Goal: Obtain resource: Obtain resource

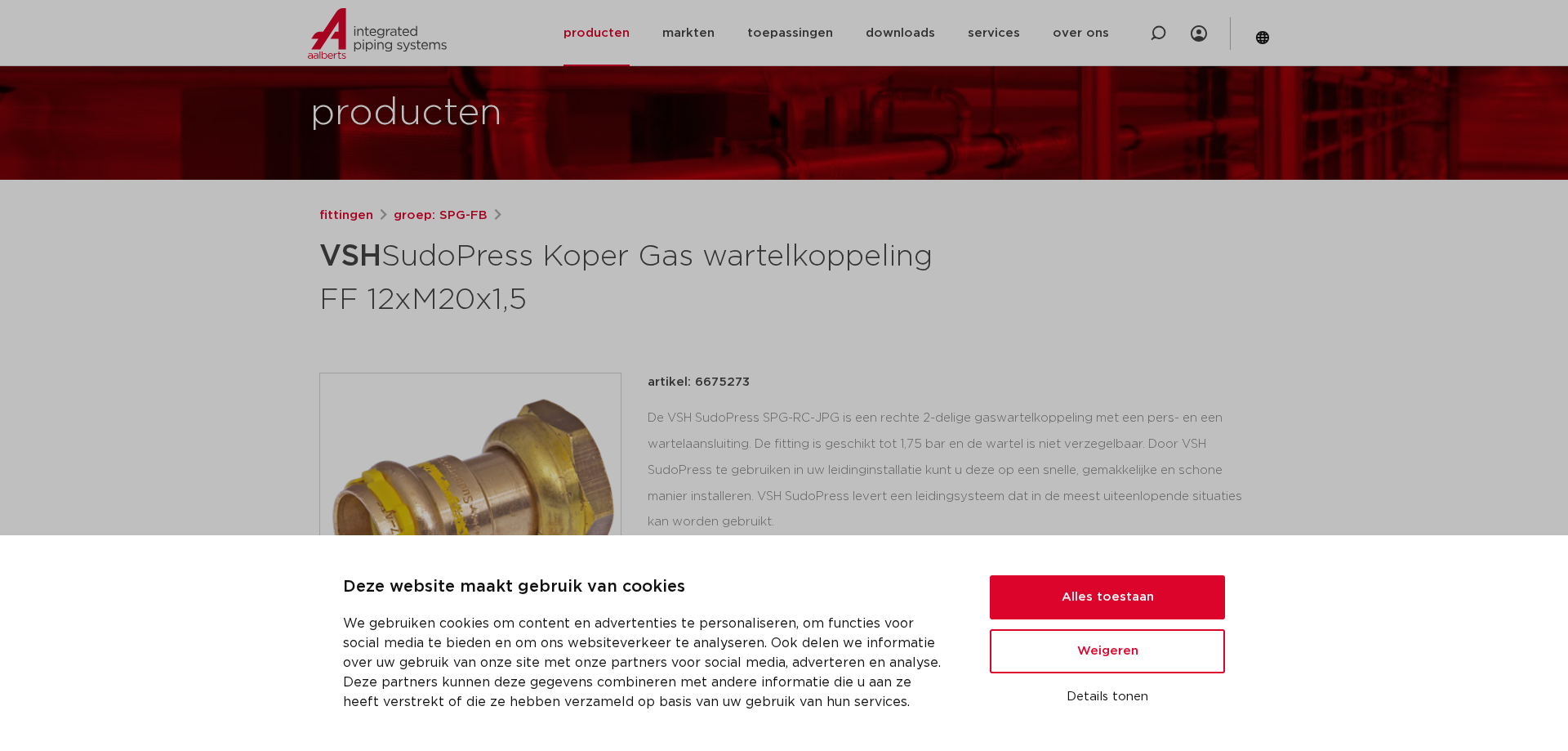
scroll to position [84, 0]
click at [1121, 592] on button "Alles toestaan" at bounding box center [1108, 598] width 235 height 44
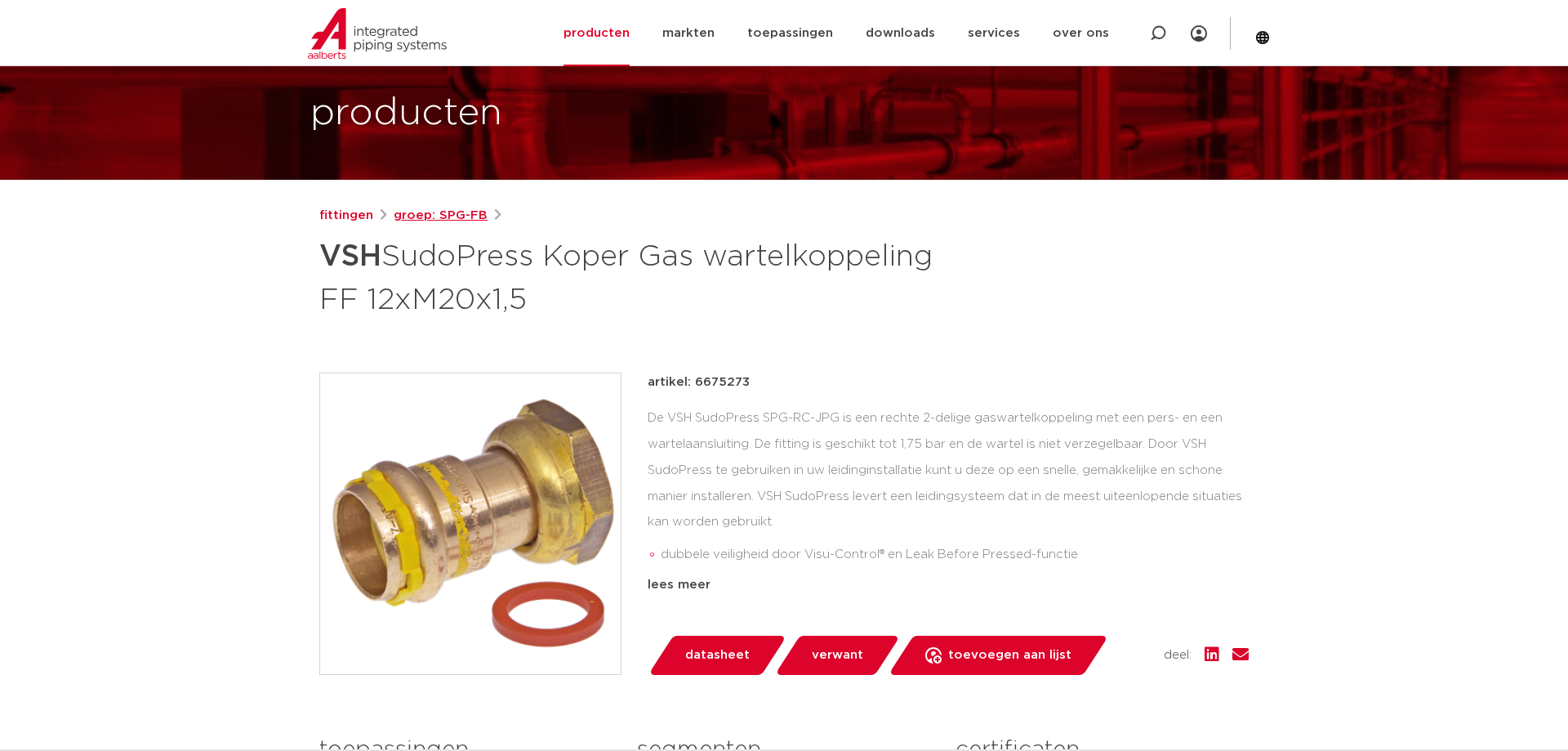
click at [460, 218] on link "groep: SPG-FB" at bounding box center [441, 216] width 94 height 20
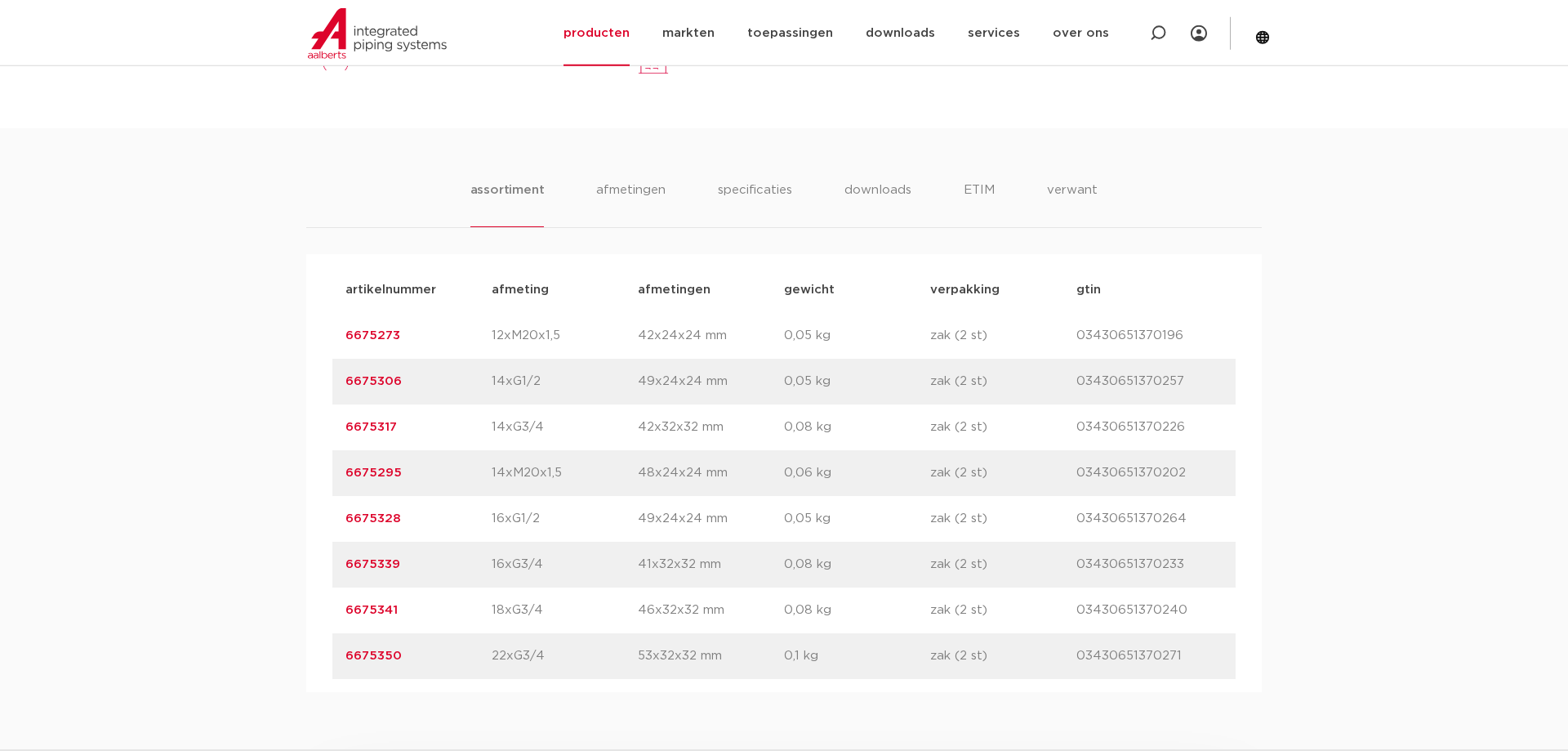
scroll to position [917, 0]
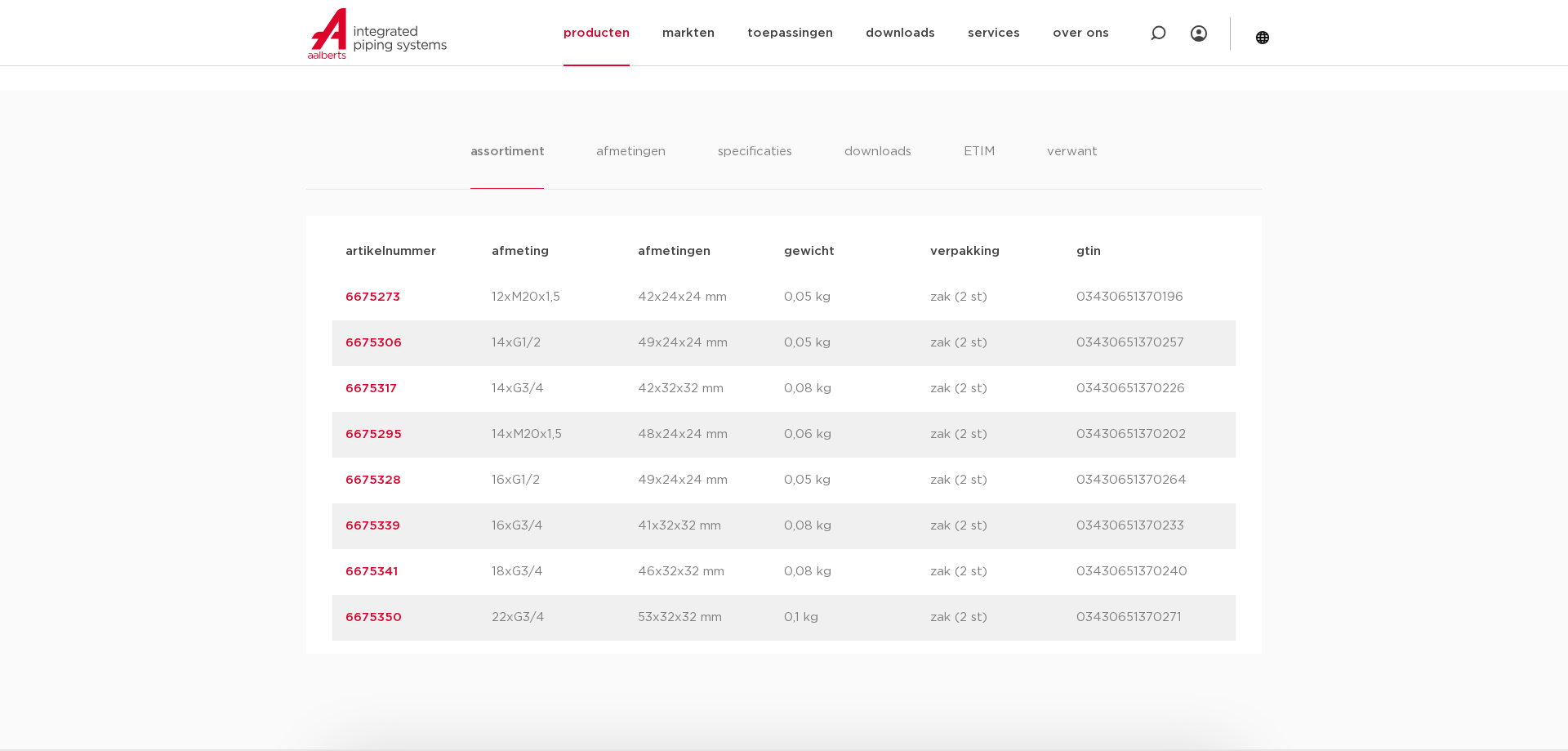
click at [555, 445] on p "14xM20x1,5" at bounding box center [565, 435] width 146 height 20
click at [454, 445] on p "6675295" at bounding box center [418, 435] width 146 height 20
click at [396, 441] on link "6675295" at bounding box center [373, 434] width 57 height 12
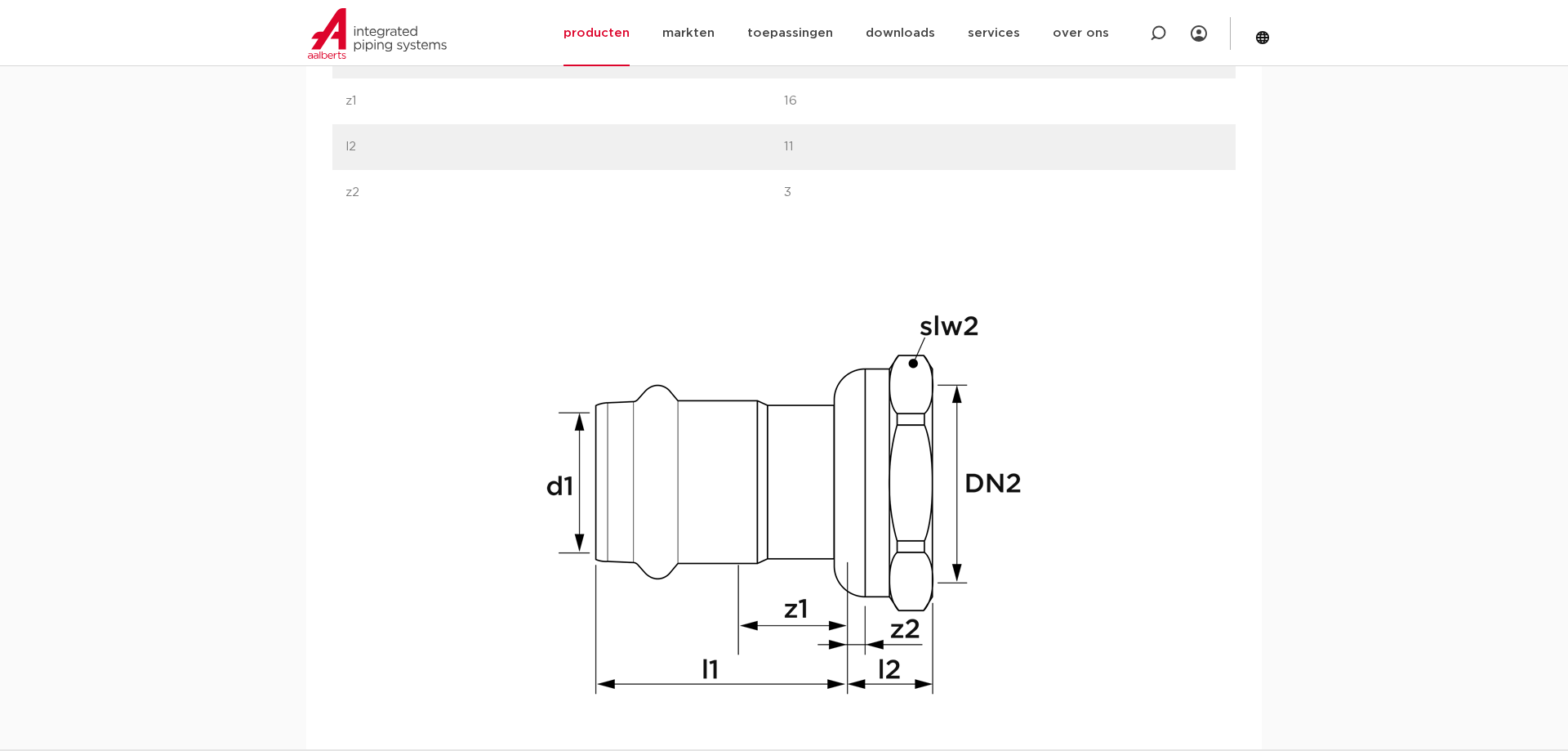
scroll to position [750, 0]
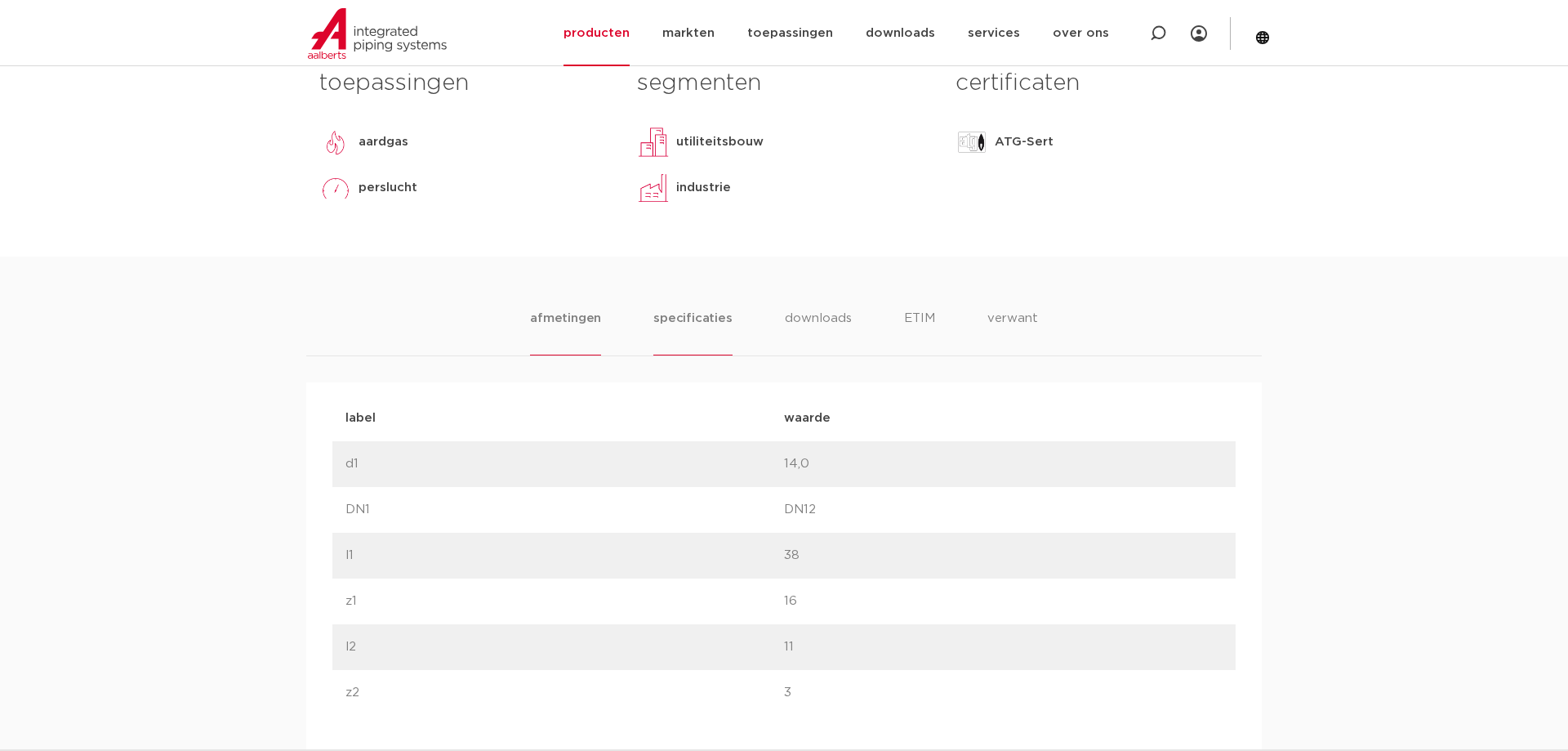
click at [699, 324] on li "specificaties" at bounding box center [693, 332] width 79 height 47
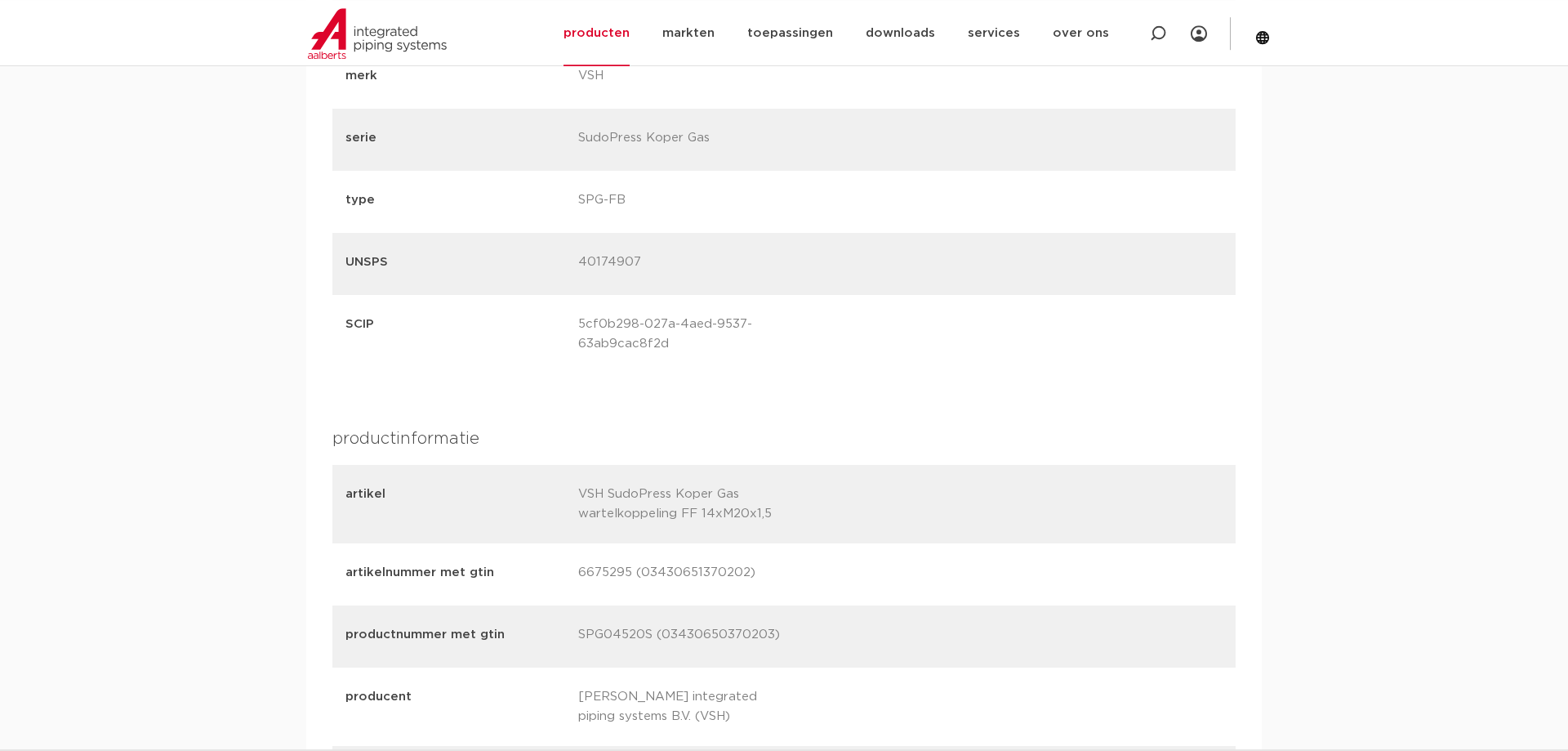
scroll to position [1917, 0]
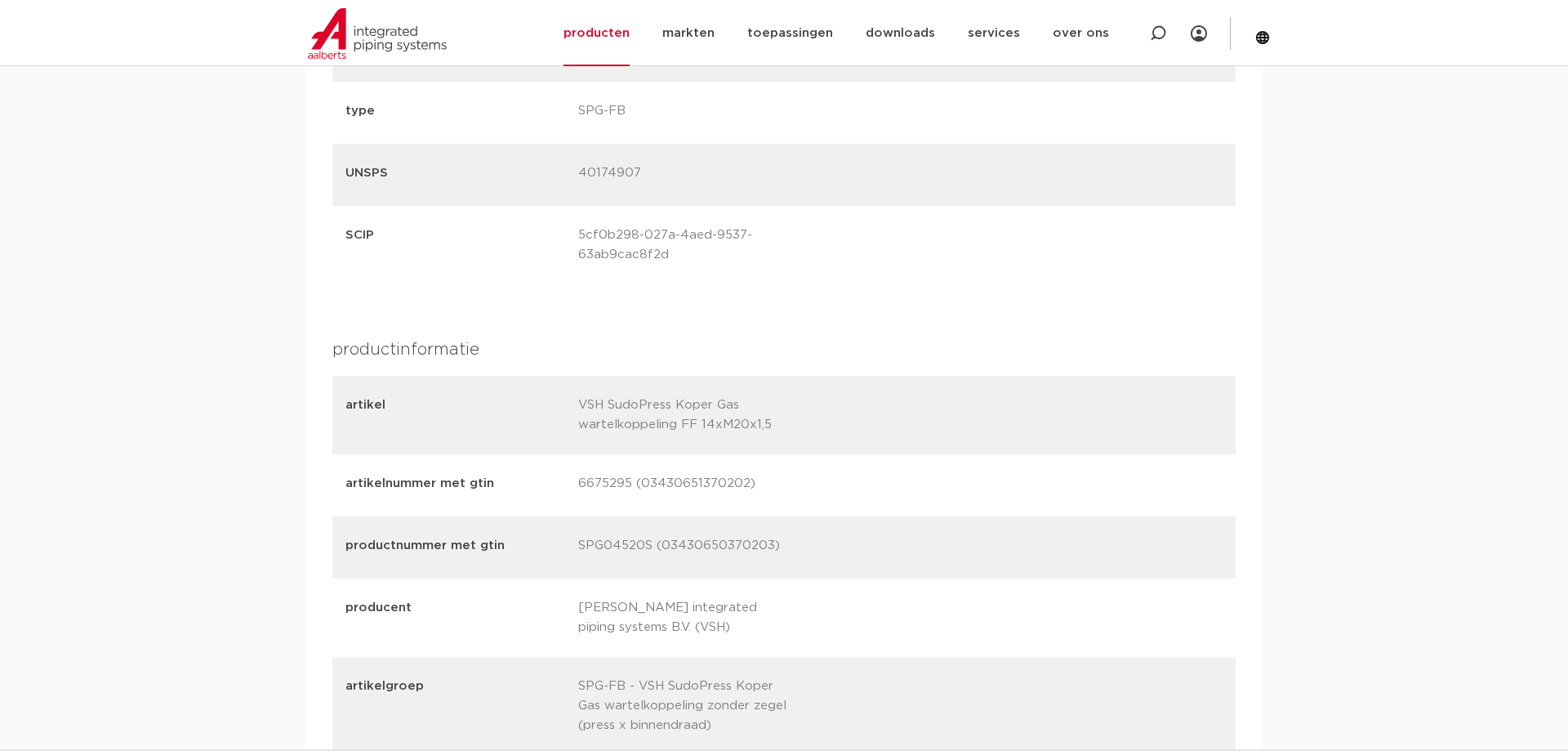
drag, startPoint x: 578, startPoint y: 482, endPoint x: 629, endPoint y: 486, distance: 51.2
click at [629, 486] on div "artikelnummer met gtin 6675295 (03430651370202)" at bounding box center [784, 486] width 903 height 62
copy p "6675295"
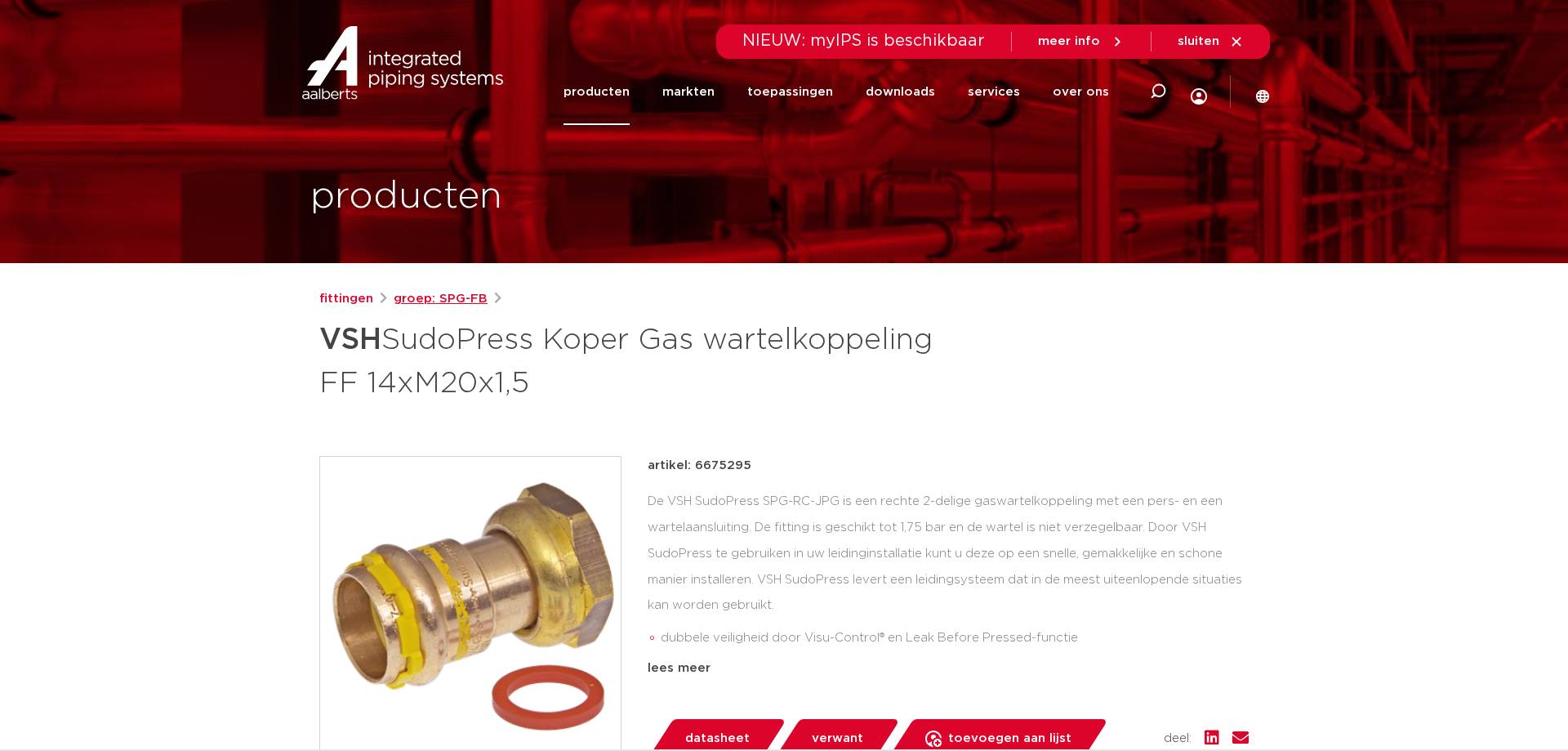
click at [476, 300] on link "groep: SPG-FB" at bounding box center [441, 299] width 94 height 20
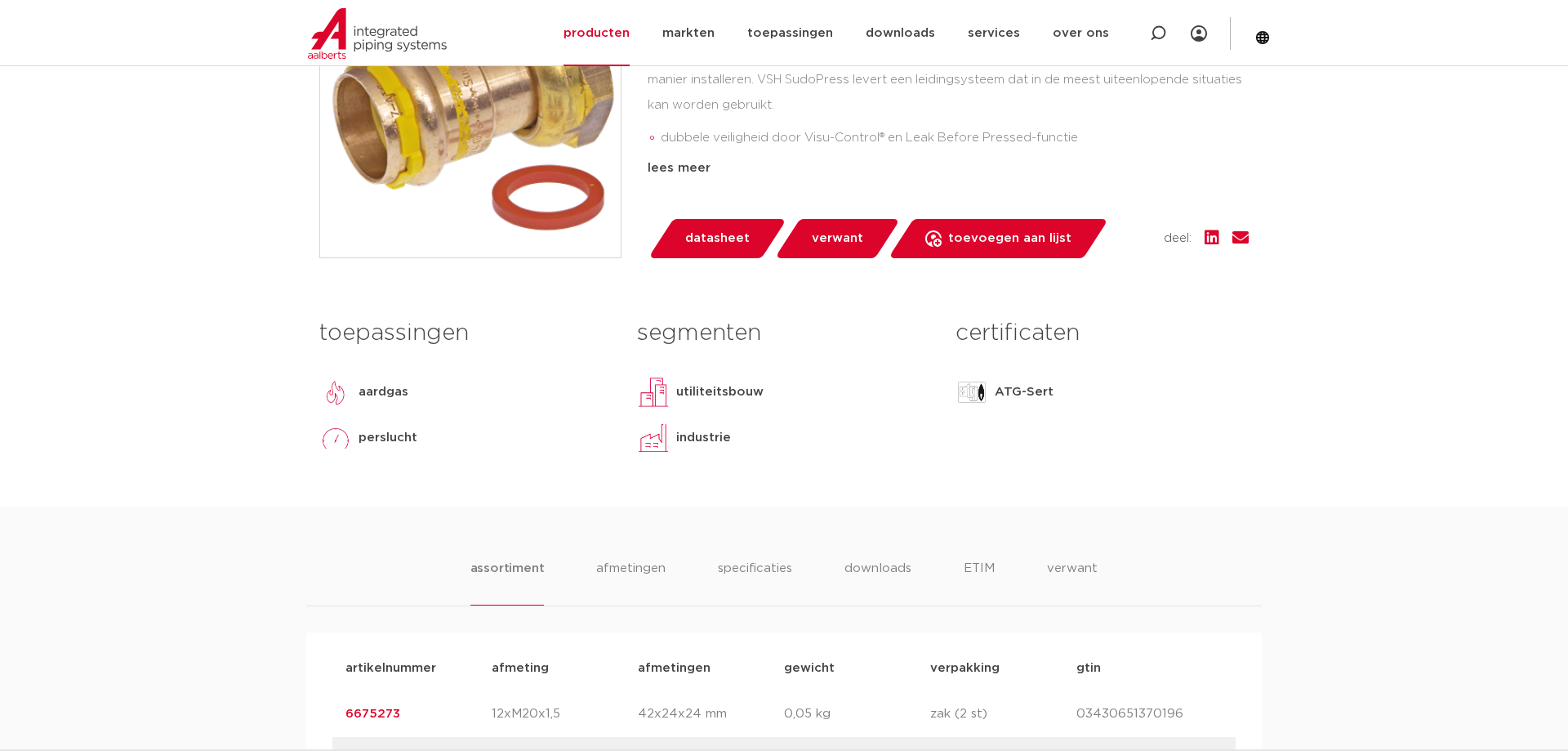
scroll to position [1001, 0]
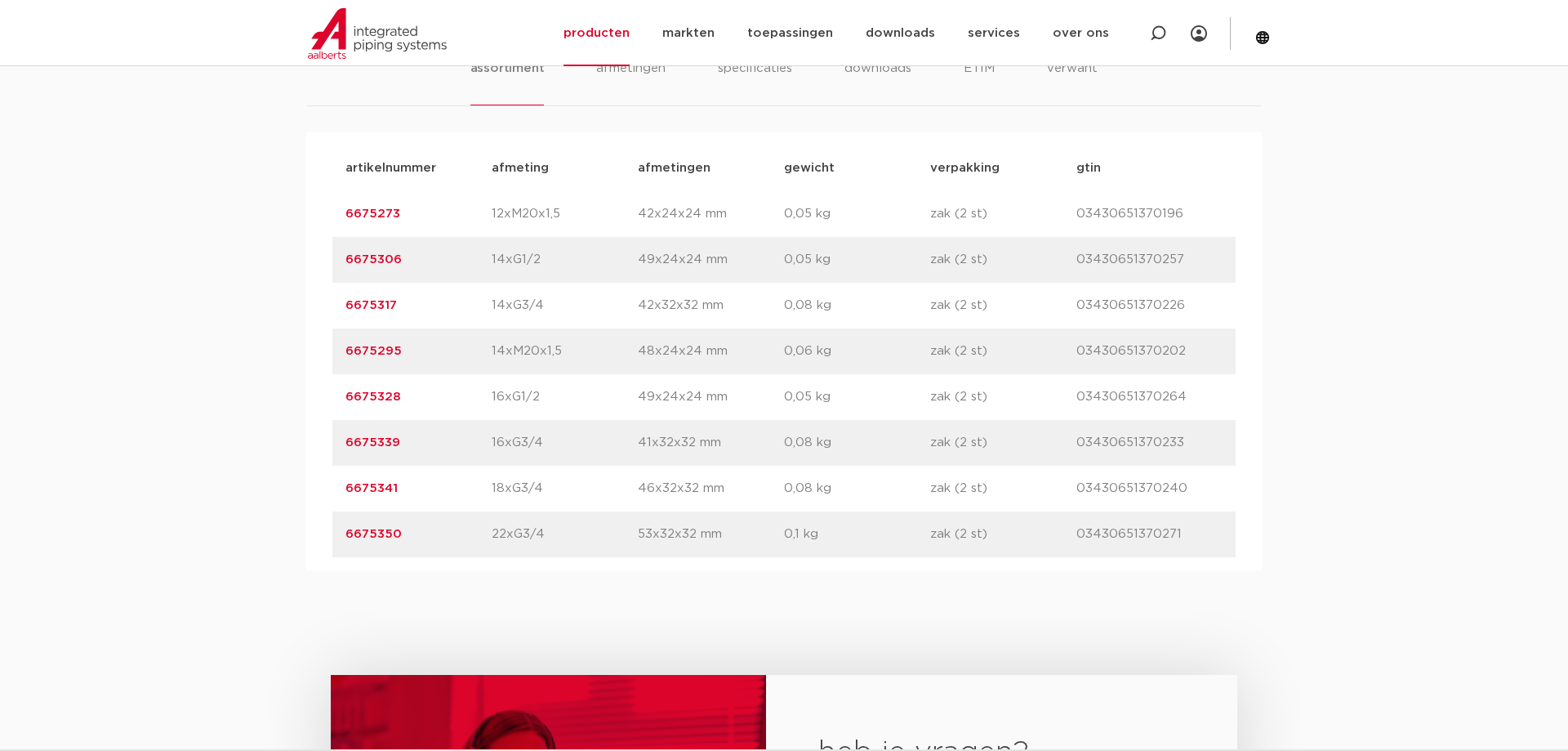
click at [374, 357] on link "6675295" at bounding box center [373, 350] width 57 height 12
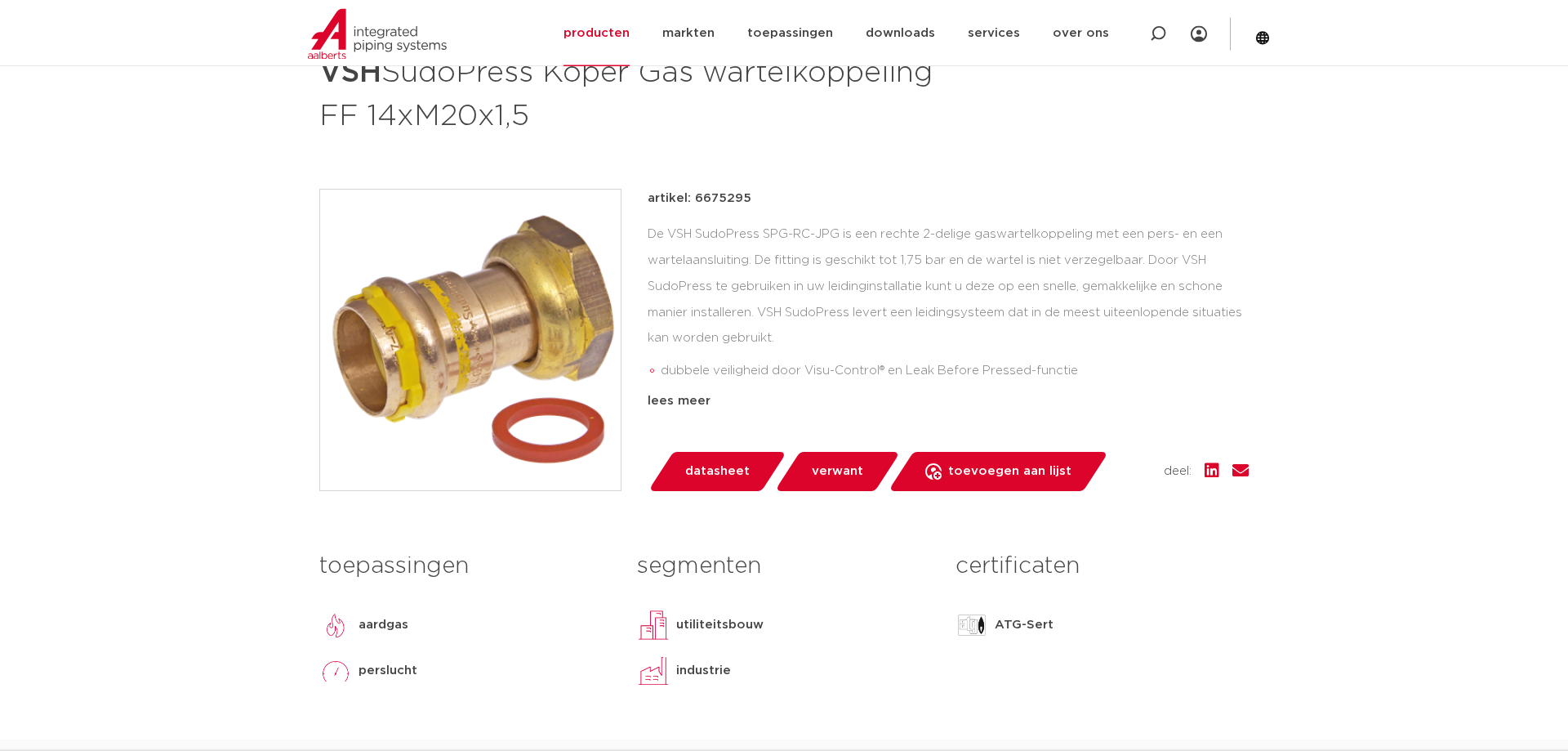
scroll to position [333, 0]
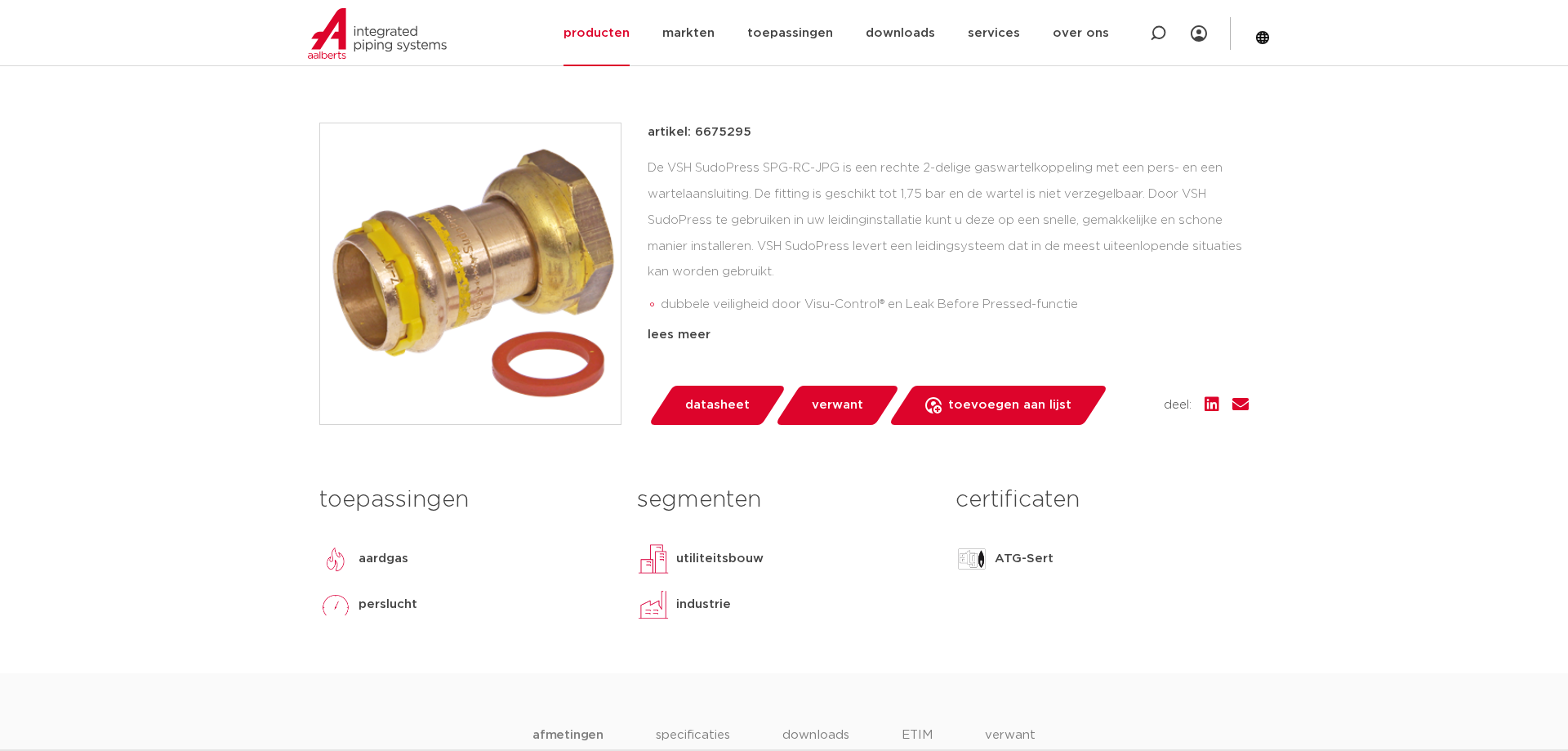
click at [737, 402] on span "datasheet" at bounding box center [717, 405] width 65 height 26
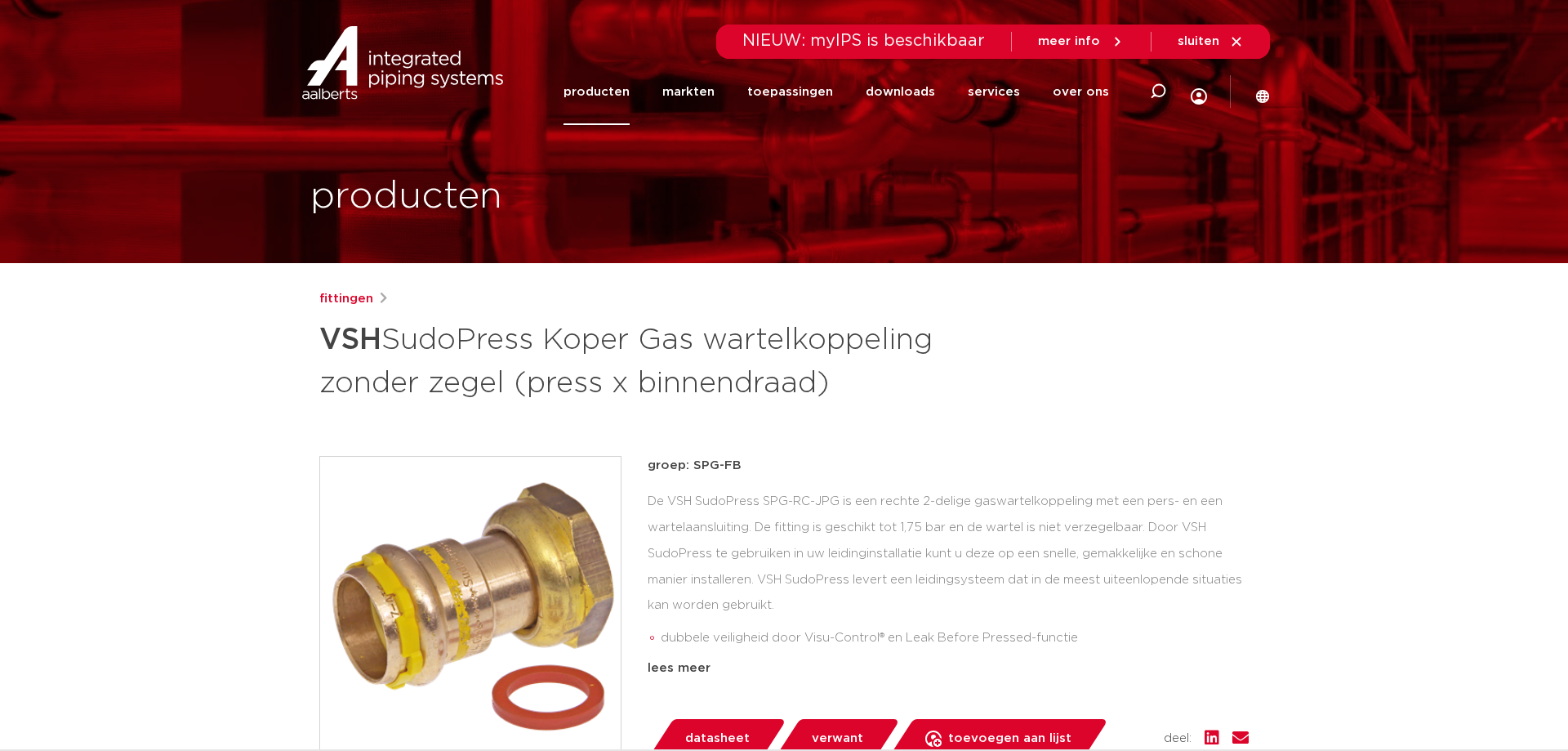
scroll to position [1001, 0]
